Goal: Task Accomplishment & Management: Use online tool/utility

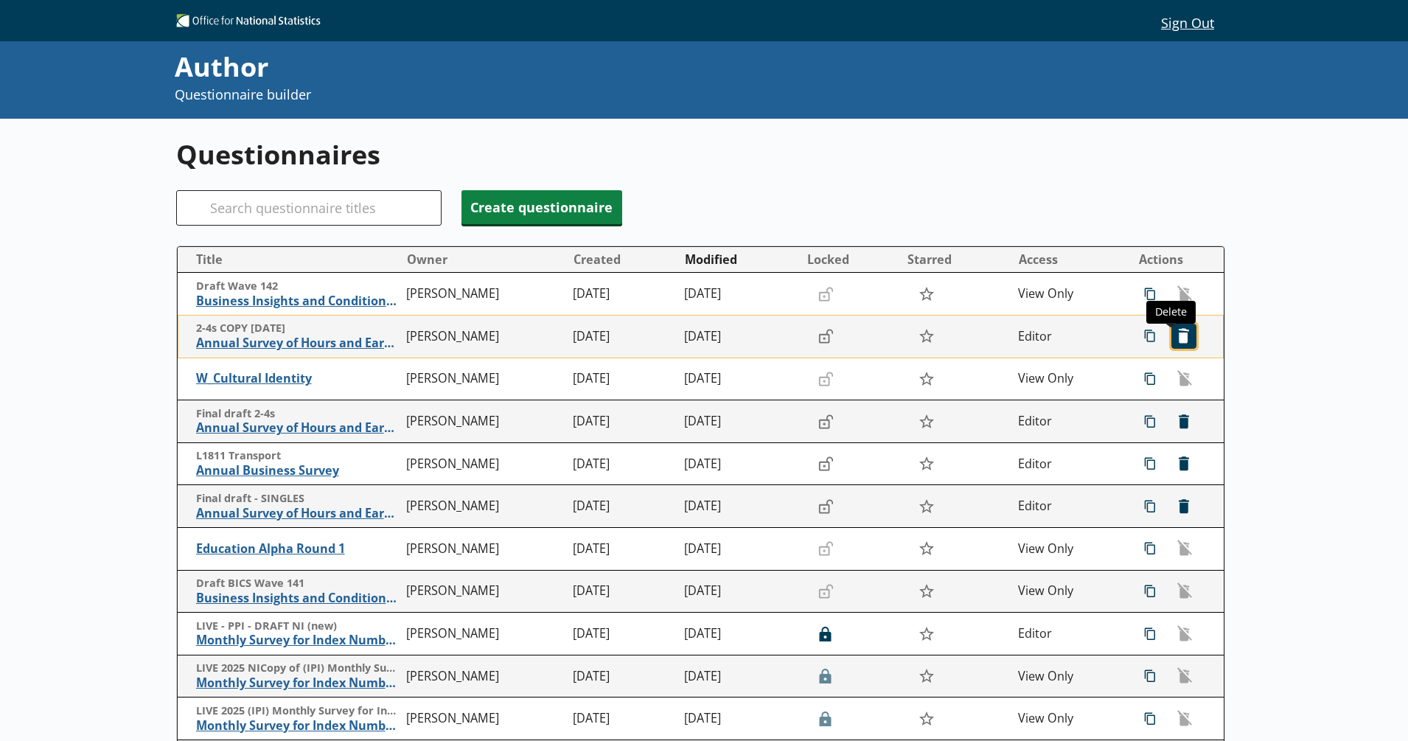
click at [1172, 338] on span "icon-delete Created with Sketch. Delete" at bounding box center [1184, 336] width 24 height 24
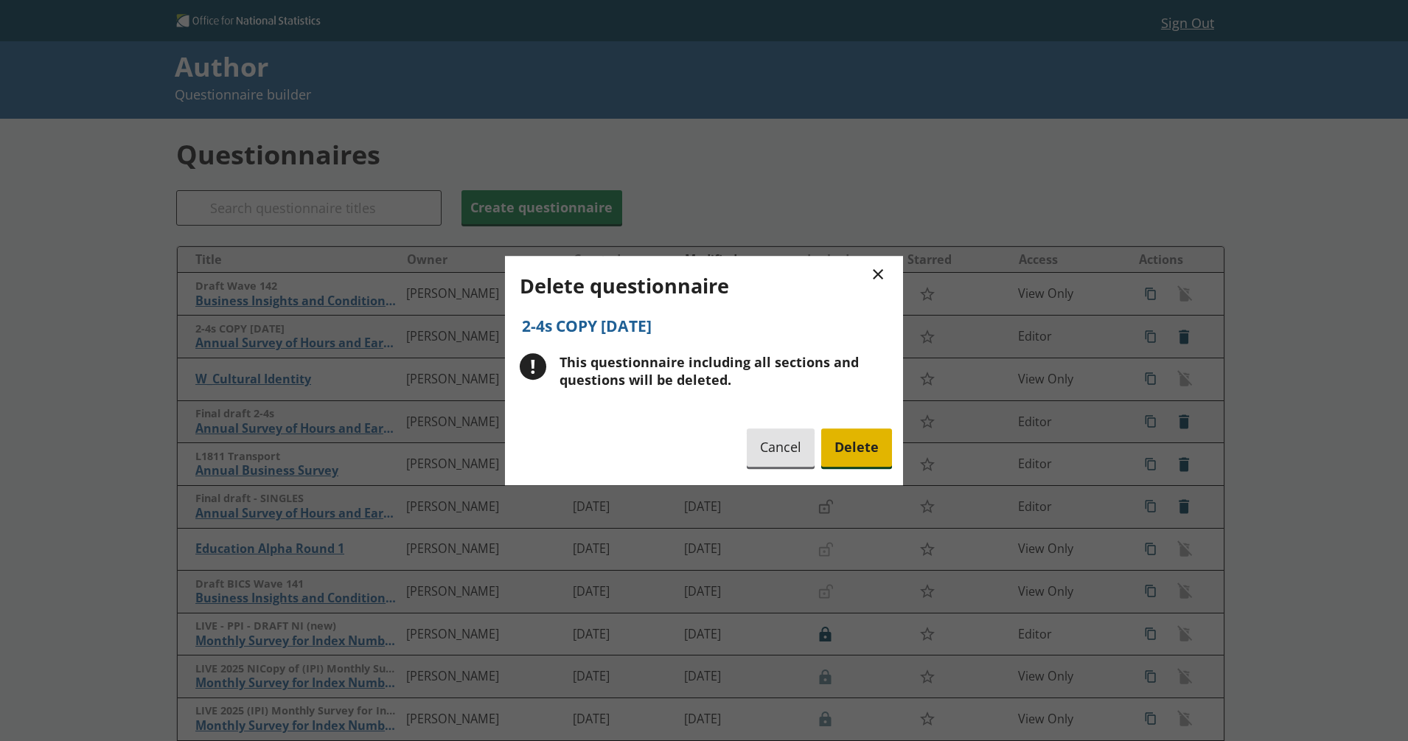
click at [852, 450] on span "Delete" at bounding box center [856, 448] width 71 height 38
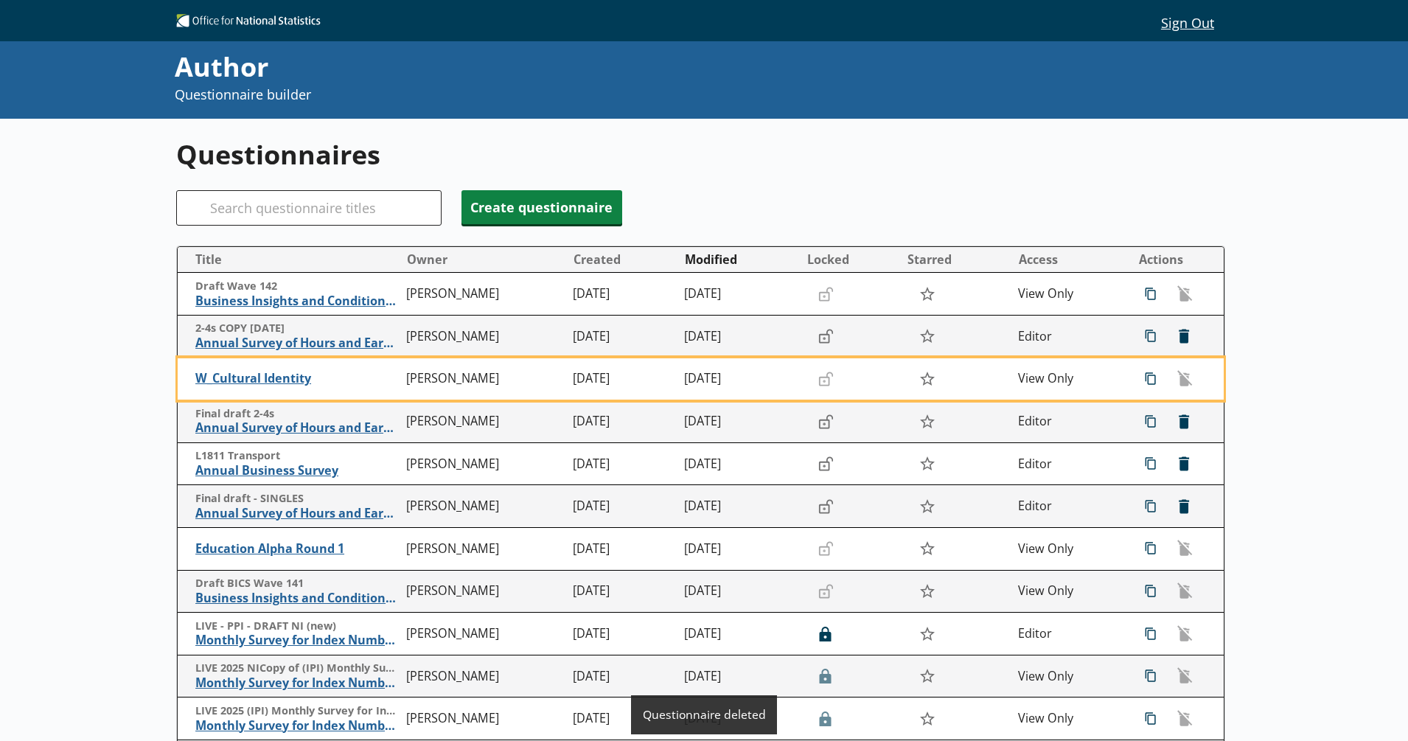
click at [706, 105] on div "Author Questionnaire builder" at bounding box center [565, 80] width 780 height 63
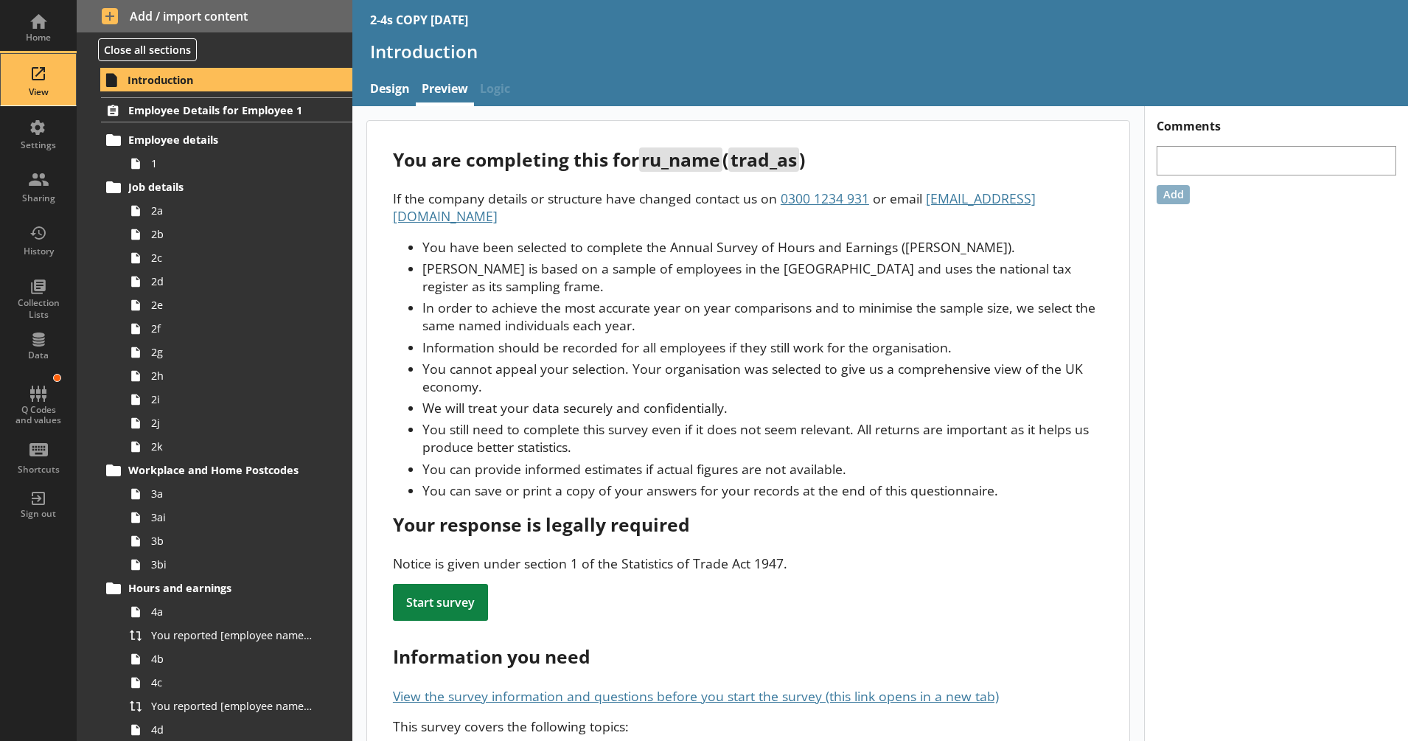
click at [46, 91] on div "View" at bounding box center [39, 92] width 52 height 12
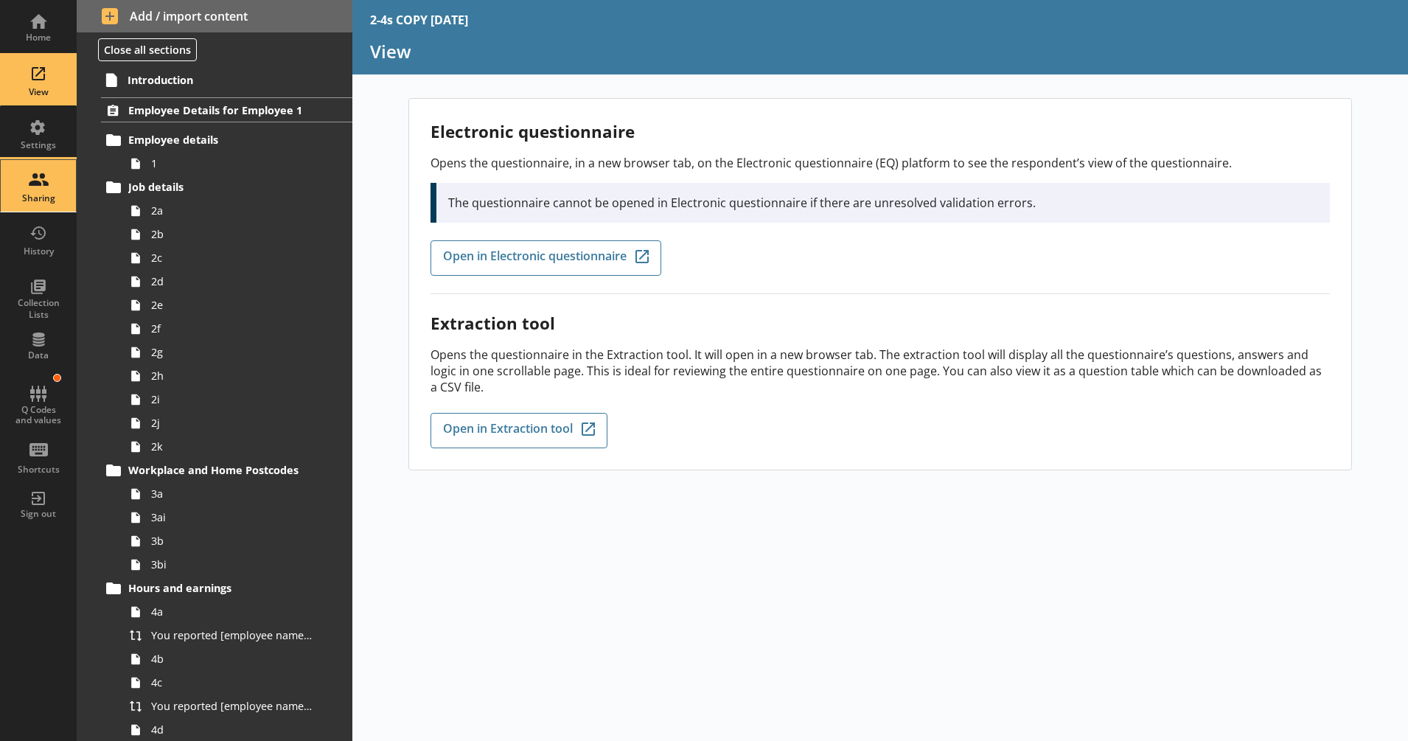
click at [35, 197] on div "Sharing" at bounding box center [39, 198] width 52 height 12
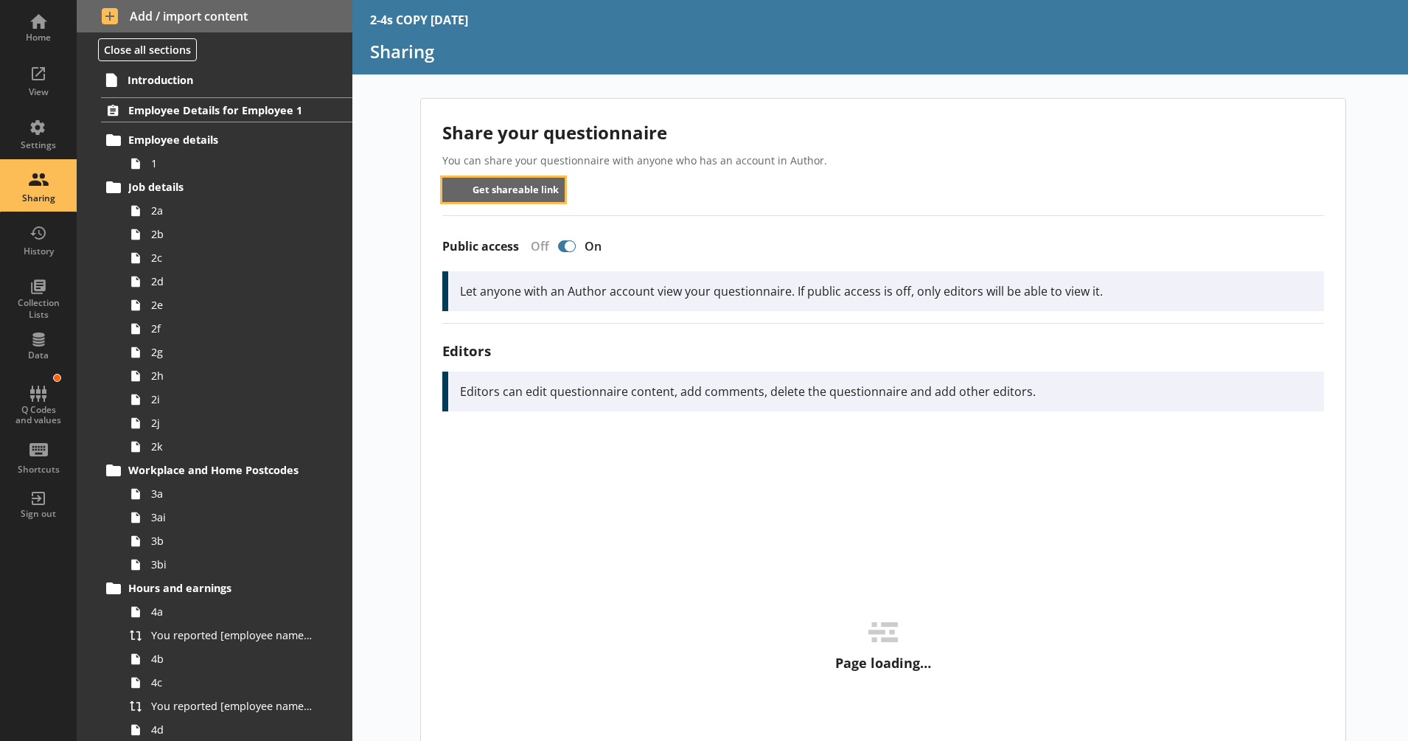
click at [504, 197] on button "Get shareable link" at bounding box center [503, 190] width 123 height 24
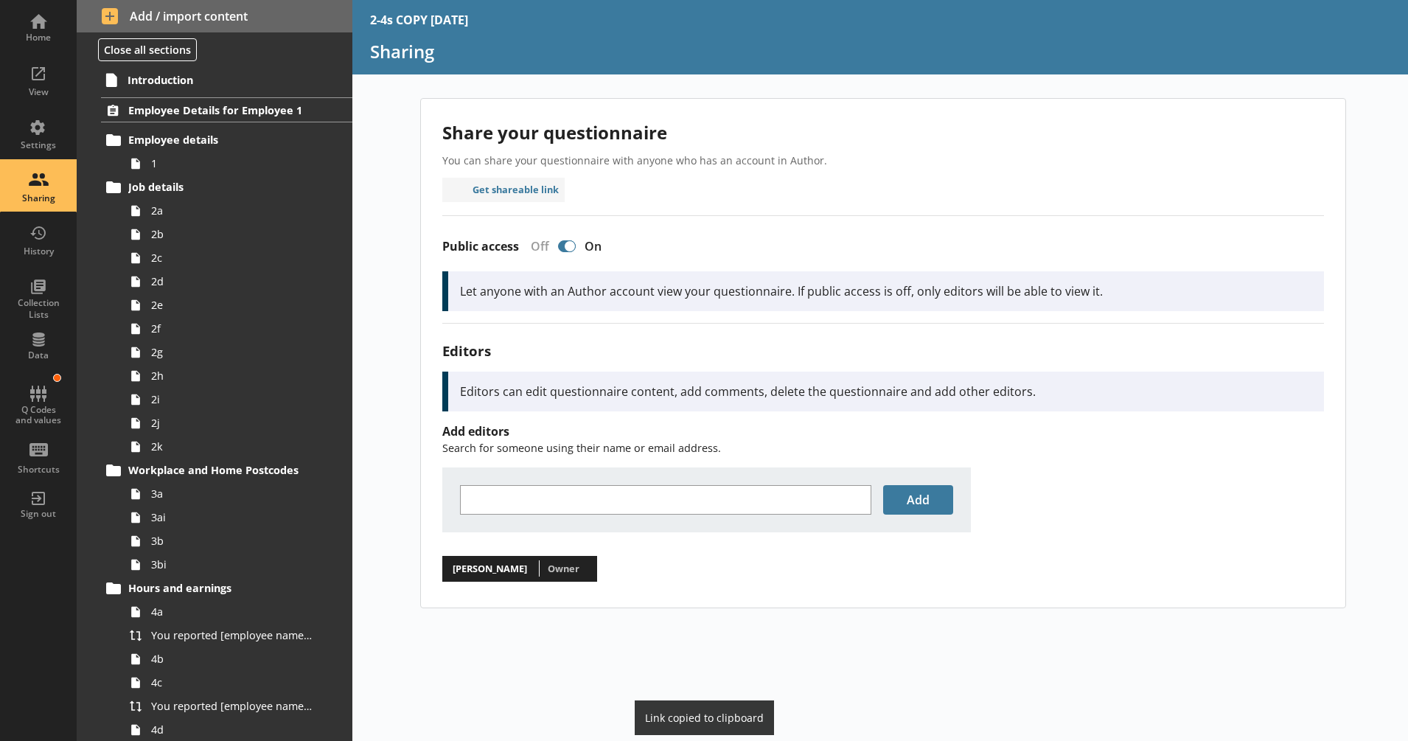
click at [745, 175] on div "Share your questionnaire You can share your questionnaire with anyone who has a…" at bounding box center [883, 353] width 925 height 509
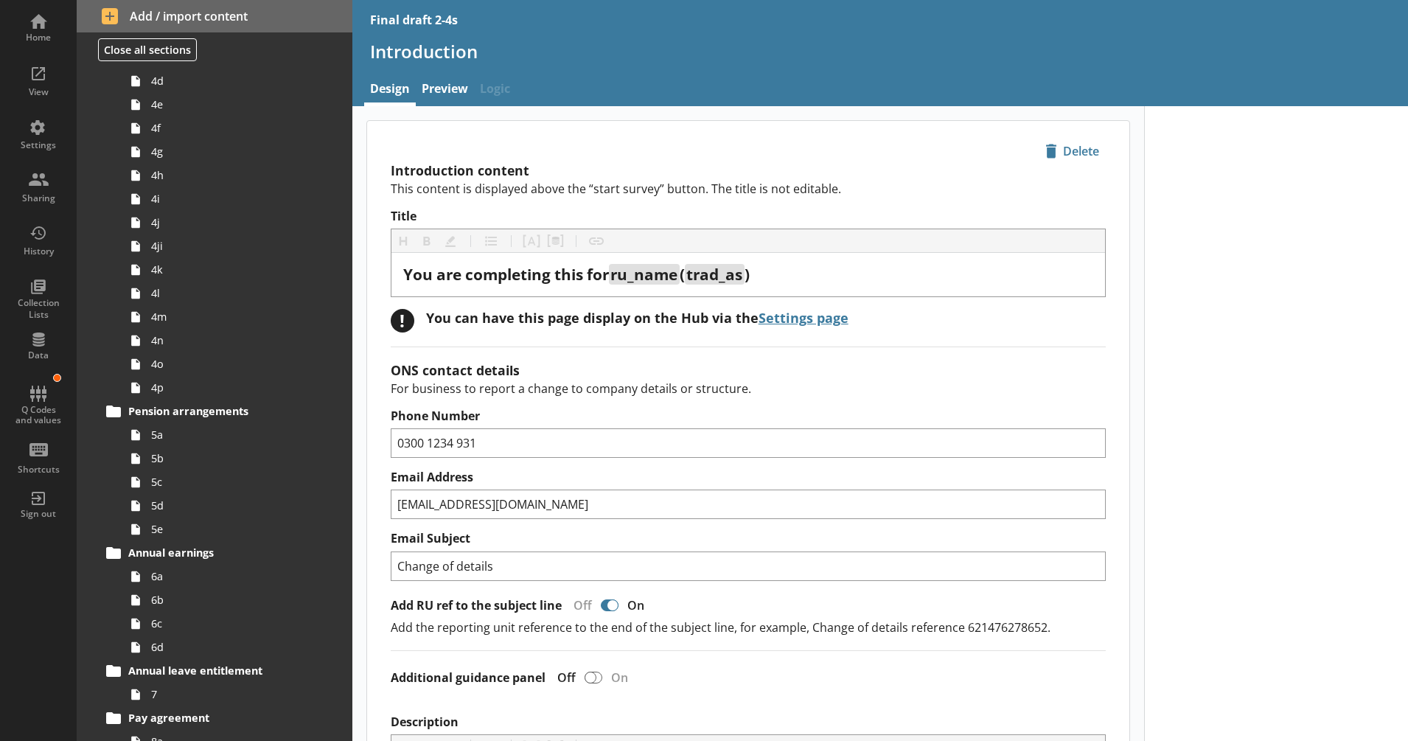
scroll to position [610, 0]
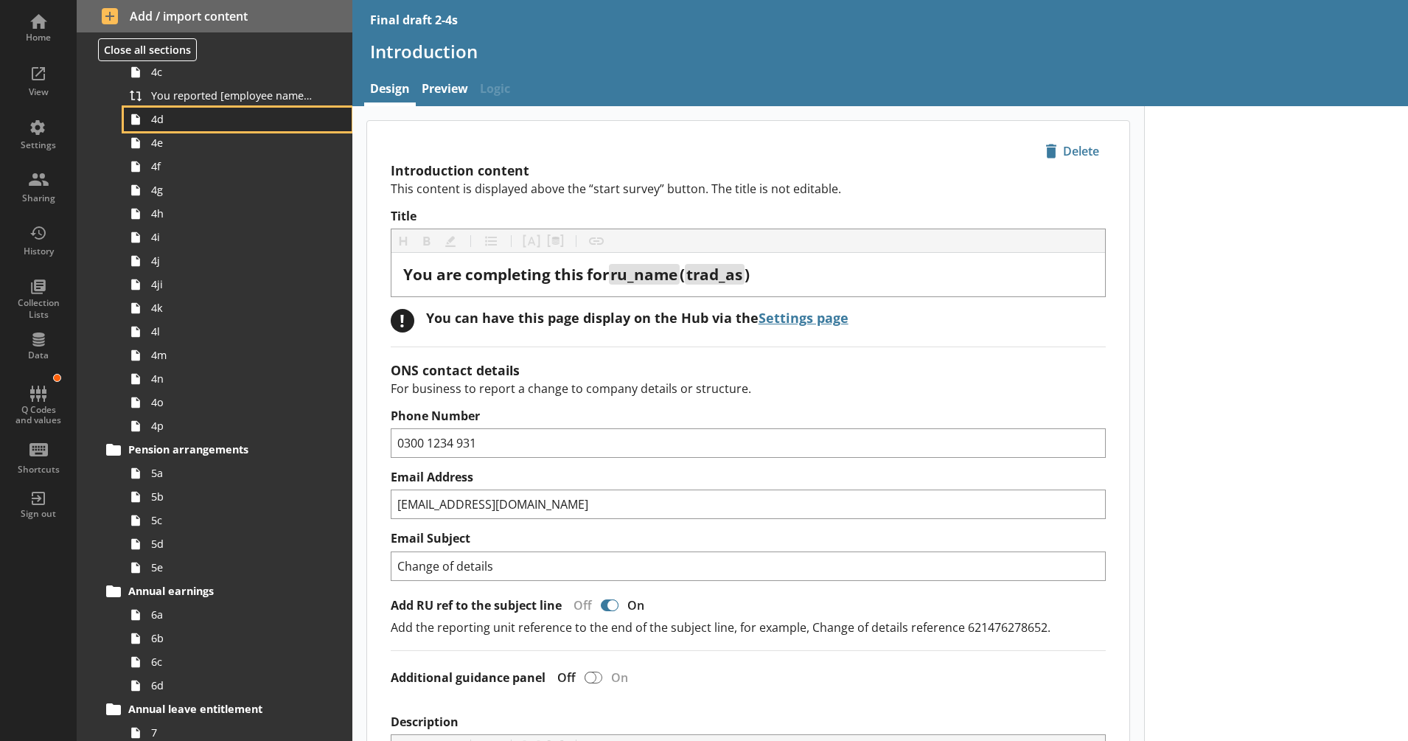
click at [175, 117] on span "4d" at bounding box center [232, 119] width 163 height 14
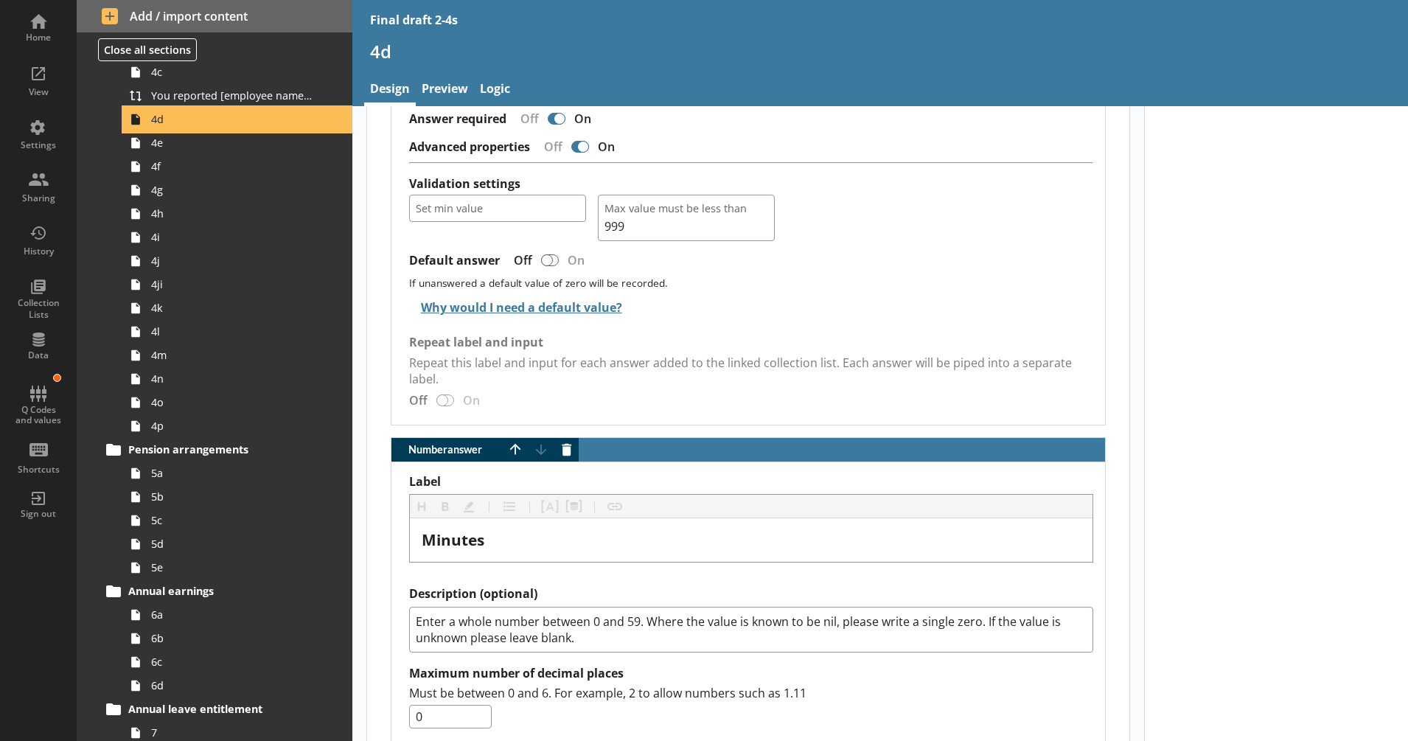
scroll to position [1437, 0]
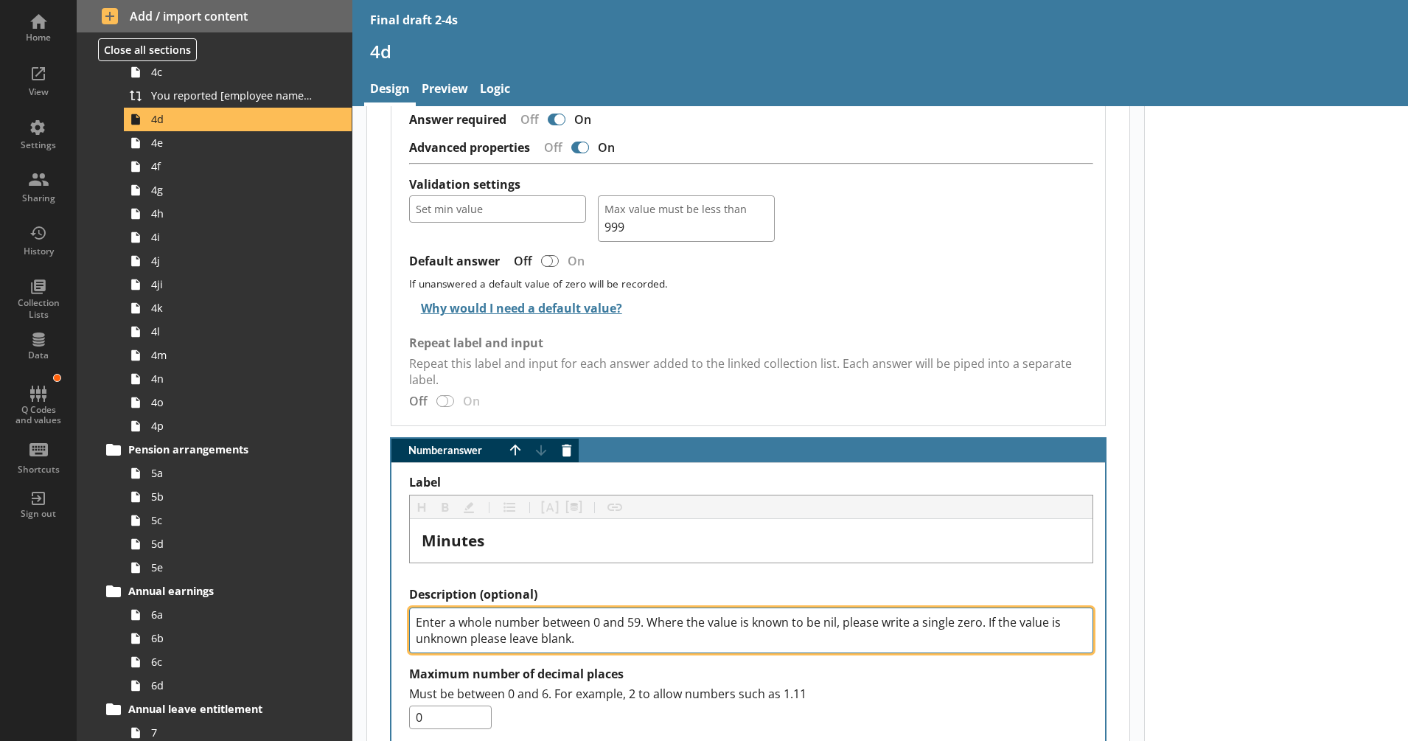
drag, startPoint x: 977, startPoint y: 638, endPoint x: 986, endPoint y: 627, distance: 15.2
click at [986, 627] on textarea "Enter a whole number between 0 and 59. Where the value is known to be nil, plea…" at bounding box center [751, 631] width 684 height 46
type textarea "x"
type textarea "Enter a whole number between 0 and 59. Where the value is known to be nil, plea…"
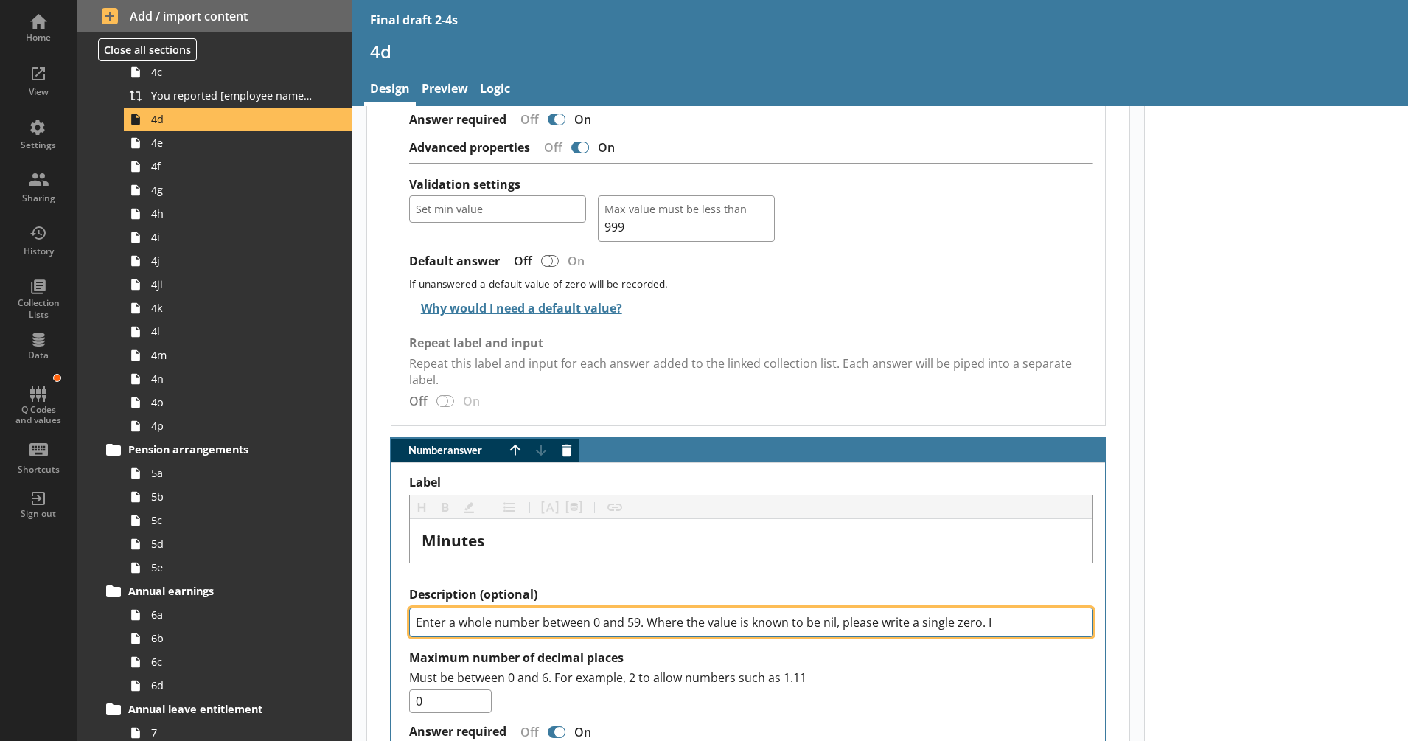
type textarea "x"
type textarea "Enter a whole number between 0 and 59. Where the value is known to be nil, plea…"
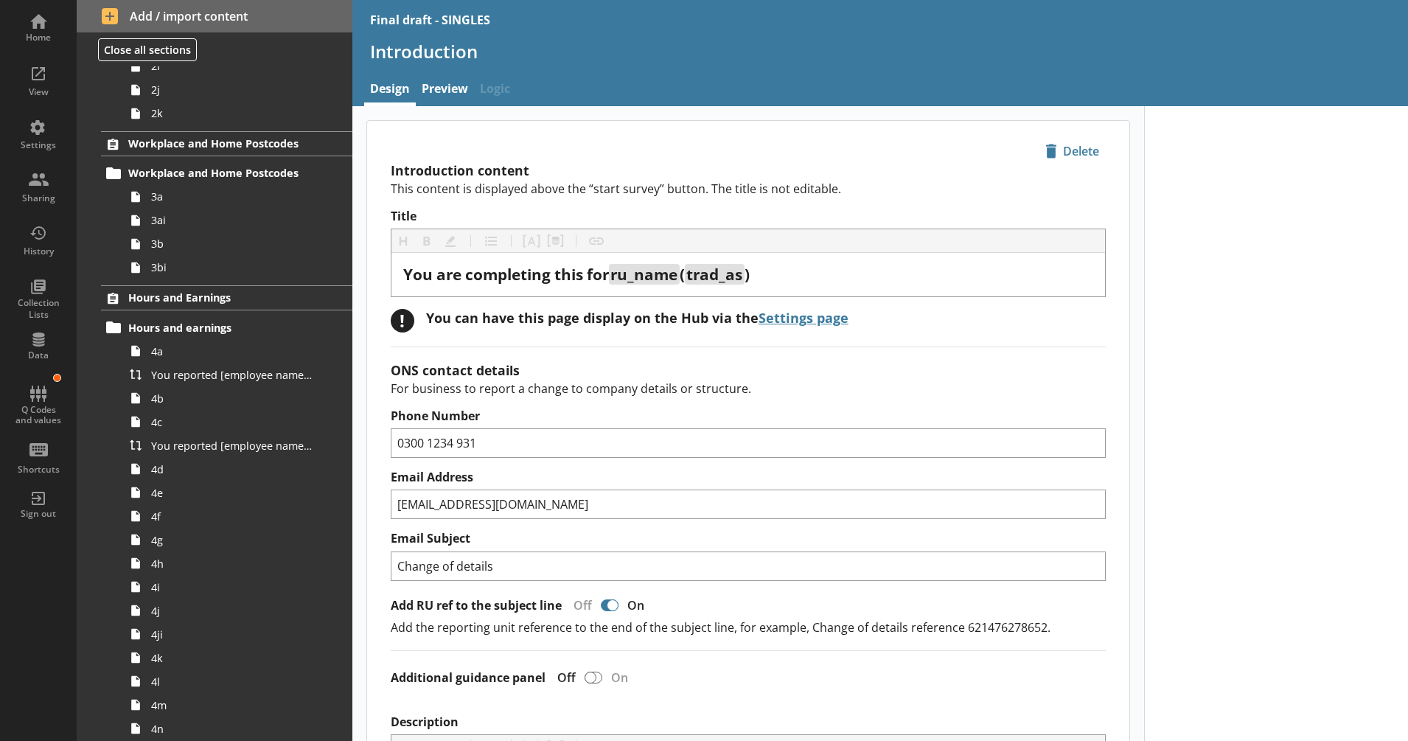
scroll to position [372, 0]
click at [229, 473] on link "4d" at bounding box center [238, 466] width 228 height 24
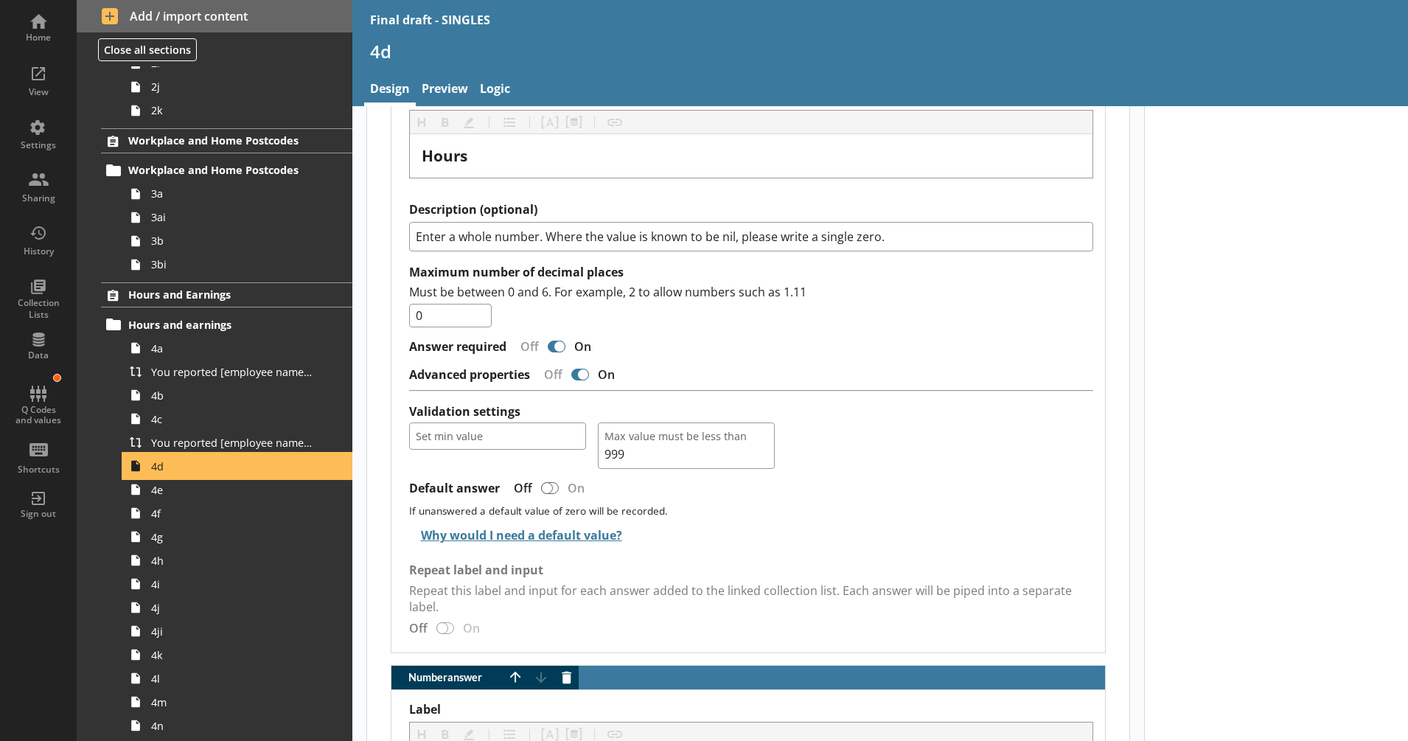
scroll to position [1477, 0]
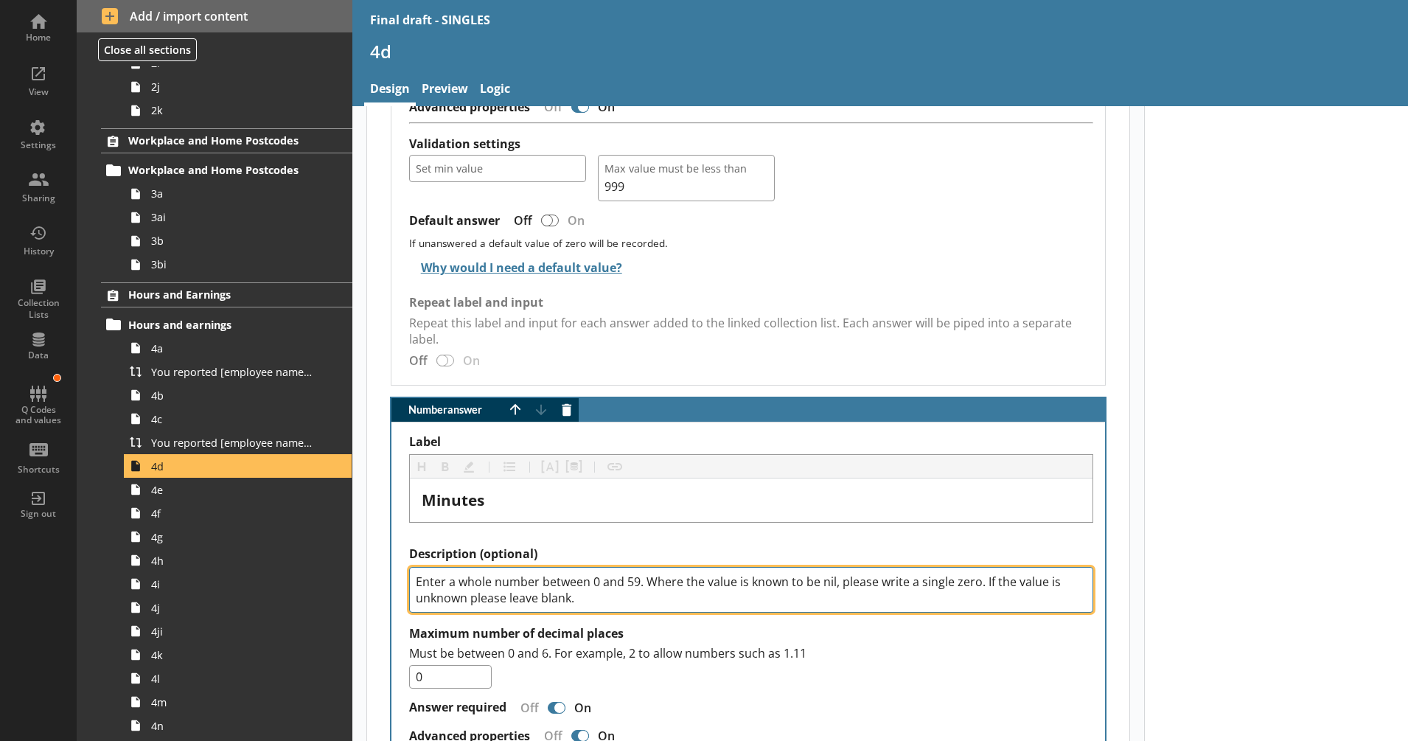
drag, startPoint x: 798, startPoint y: 608, endPoint x: 983, endPoint y: 588, distance: 186.1
click at [983, 588] on textarea "Enter a whole number between 0 and 59. Where the value is known to be nil, plea…" at bounding box center [751, 590] width 684 height 46
type textarea "x"
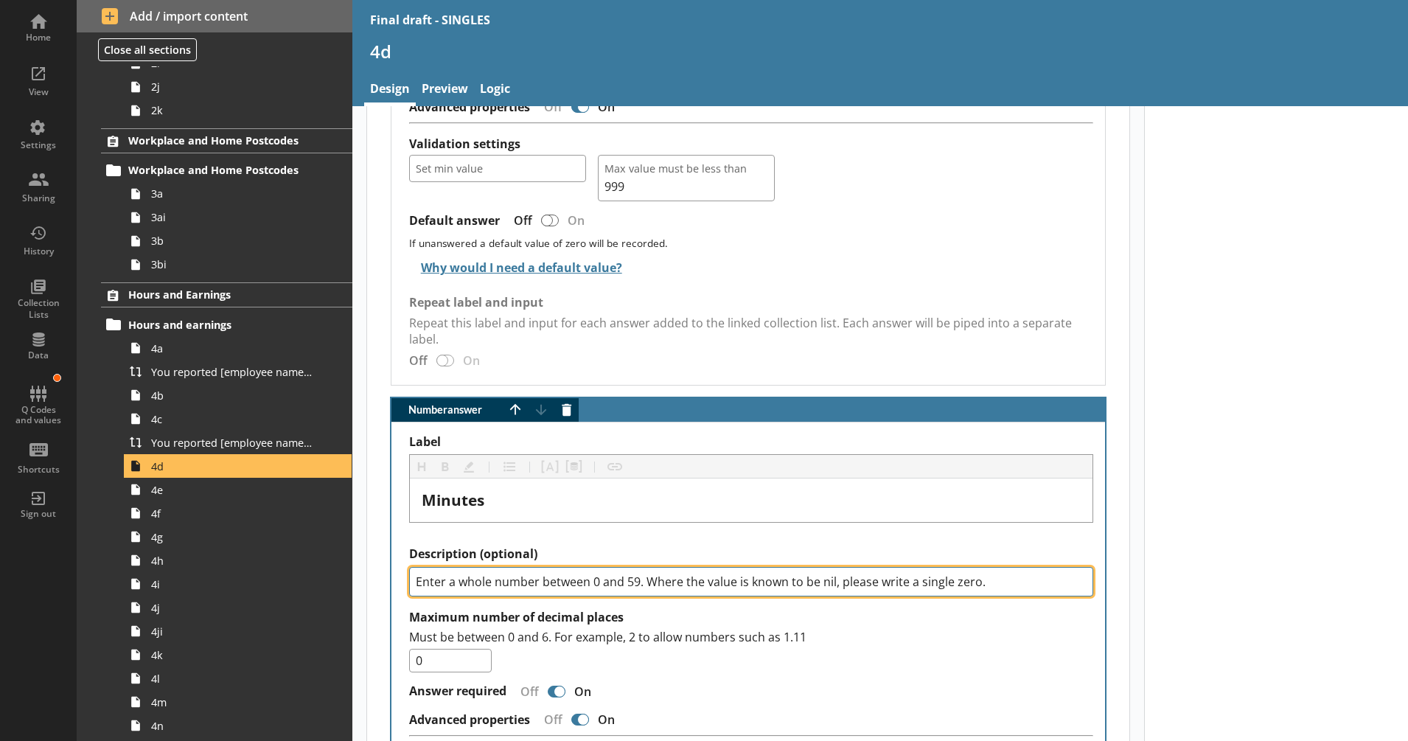
type textarea "Enter a whole number between 0 and 59. Where the value is known to be nil, plea…"
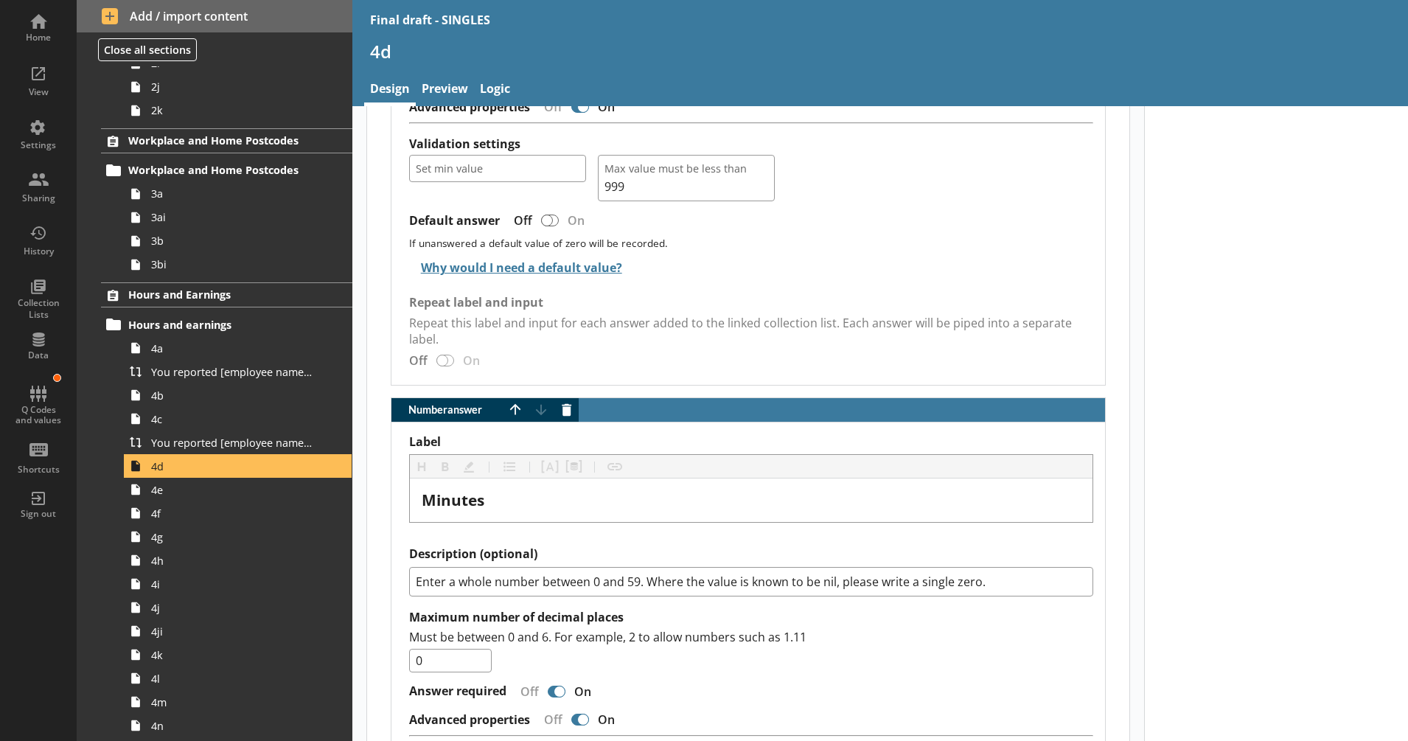
type textarea "x"
click at [451, 91] on link "Preview" at bounding box center [445, 90] width 58 height 32
